Goal: Transaction & Acquisition: Purchase product/service

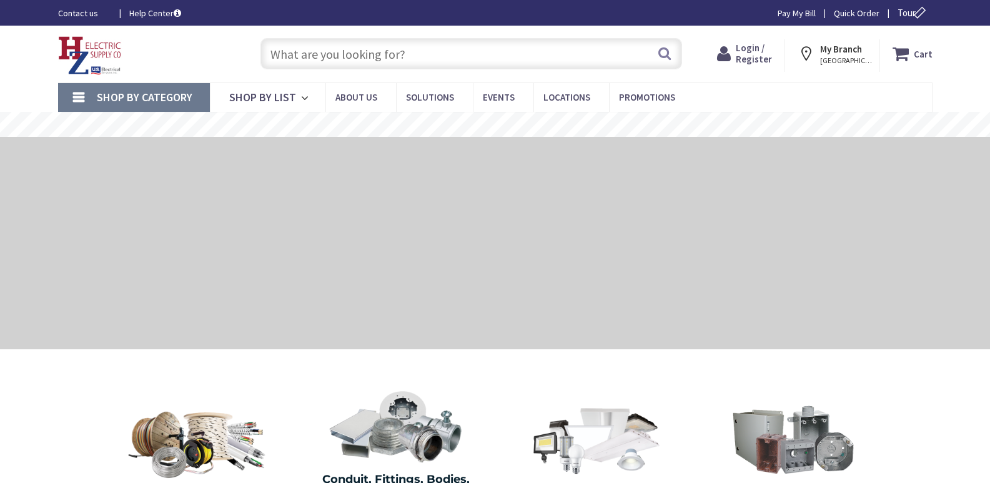
click at [285, 53] on input "text" at bounding box center [471, 53] width 422 height 31
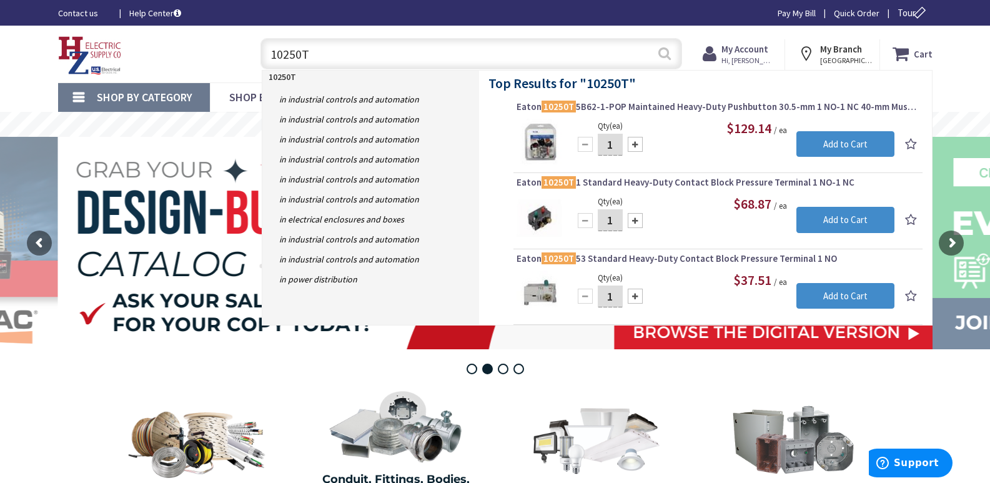
type input "10250T"
click at [663, 51] on button "Search" at bounding box center [665, 53] width 16 height 28
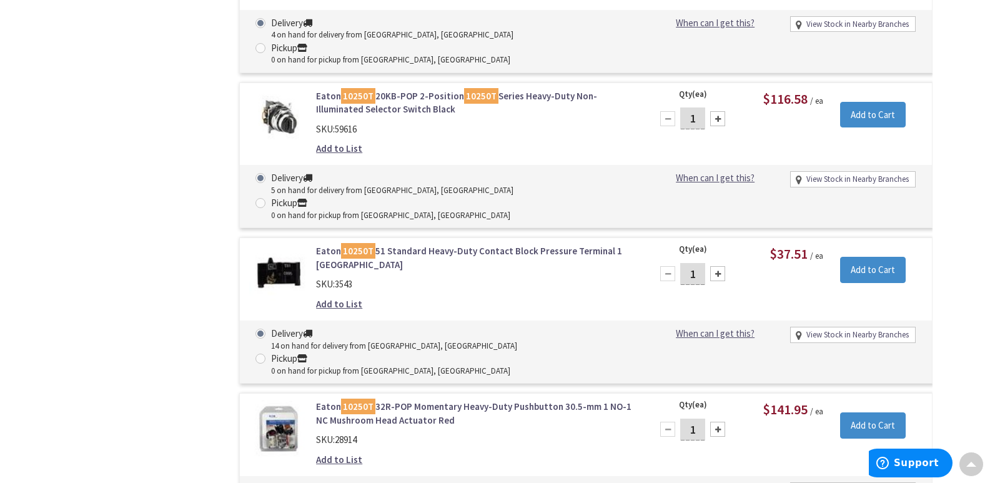
scroll to position [1187, 0]
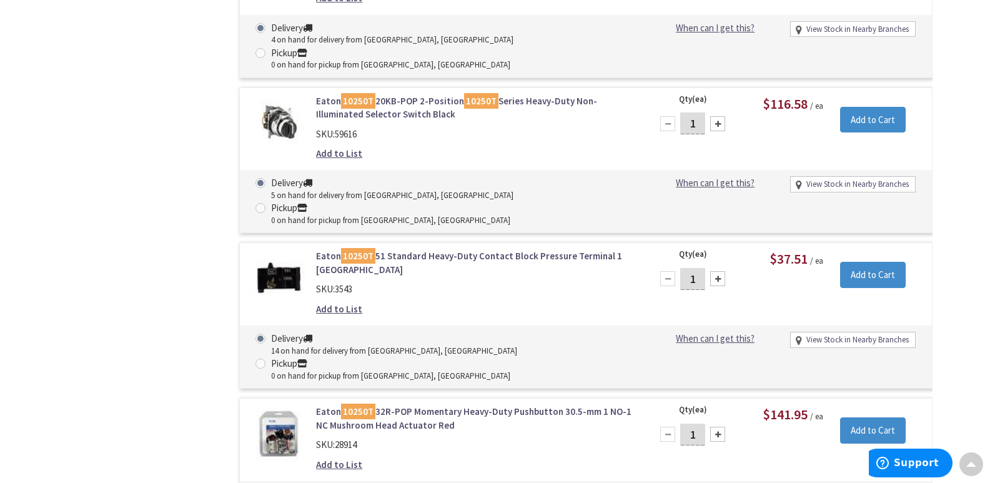
click at [528, 249] on div "Eaton 10250T 51 Standard Heavy-Duty Contact Block Pressure Terminal 1 NC SKU: 3…" at bounding box center [475, 285] width 337 height 72
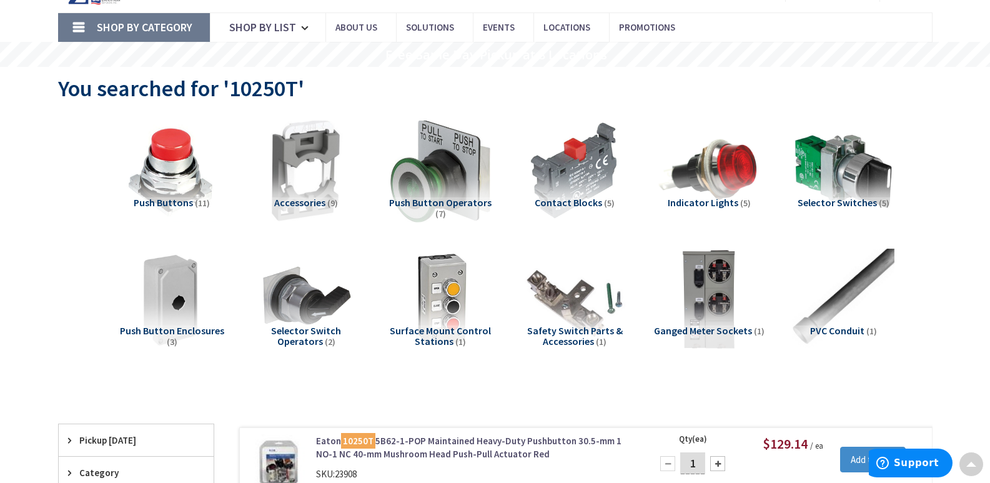
scroll to position [62, 0]
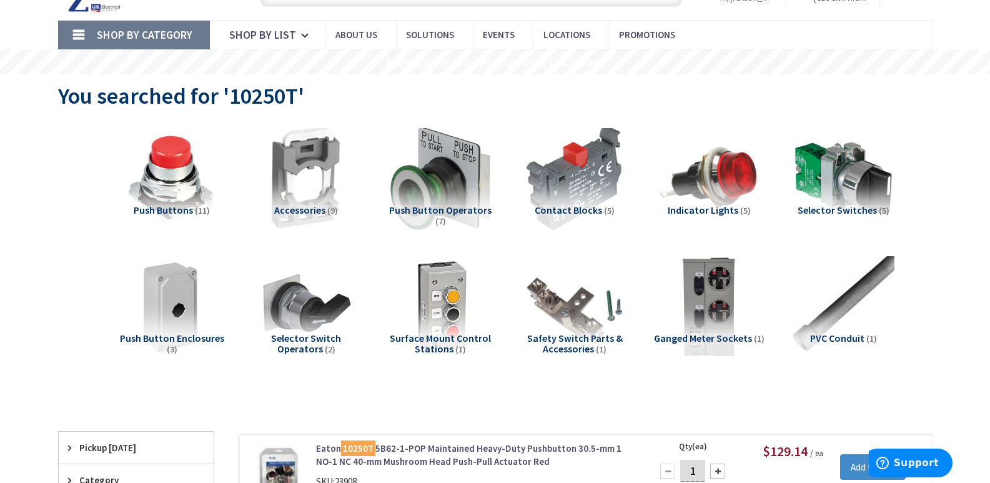
click at [577, 202] on img at bounding box center [574, 178] width 113 height 113
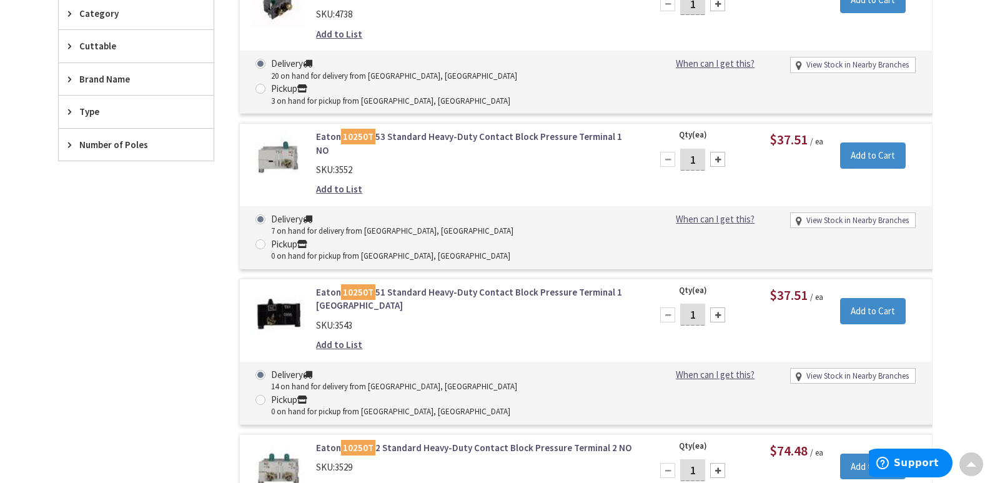
scroll to position [533, 0]
